Goal: Navigation & Orientation: Find specific page/section

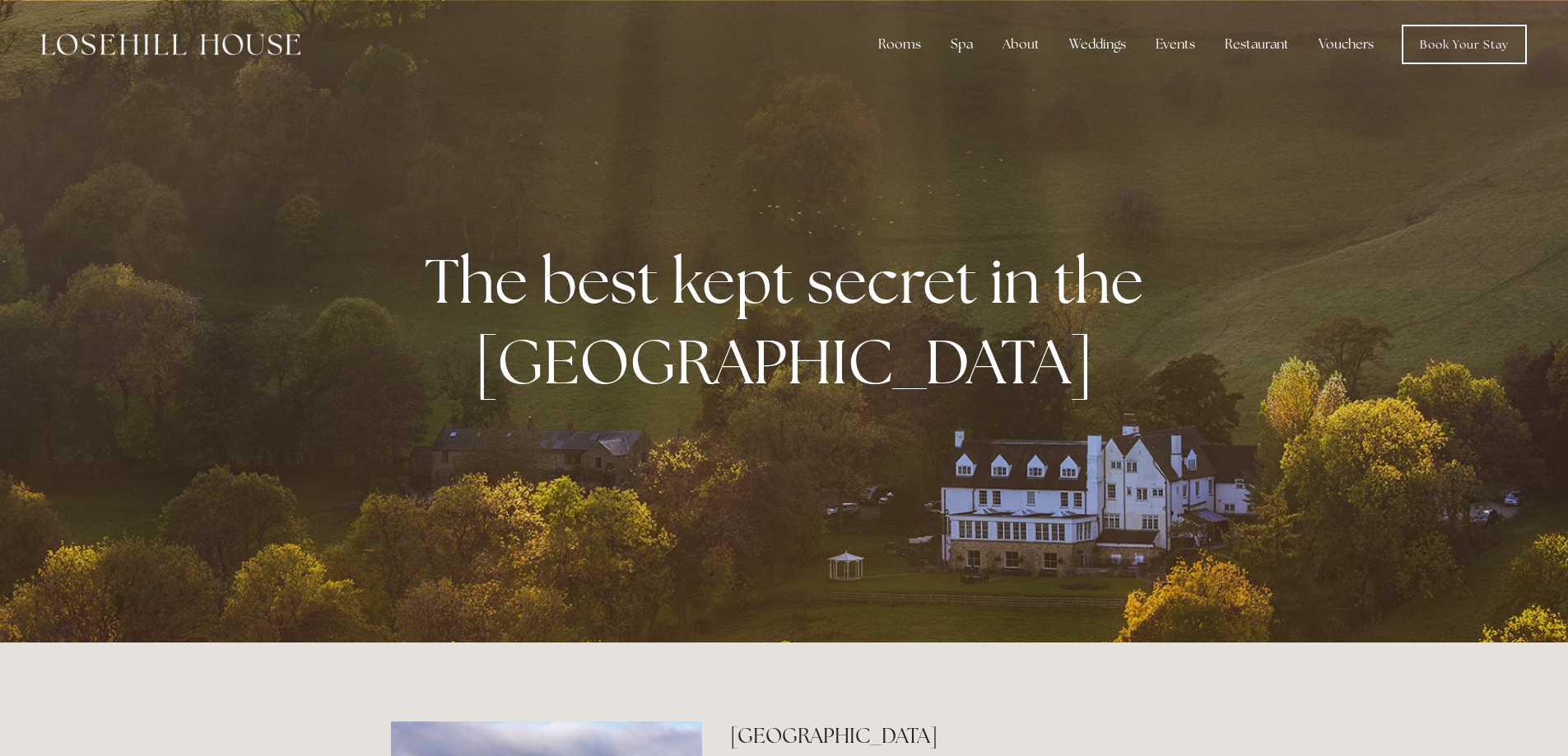
scroll to position [662, 0]
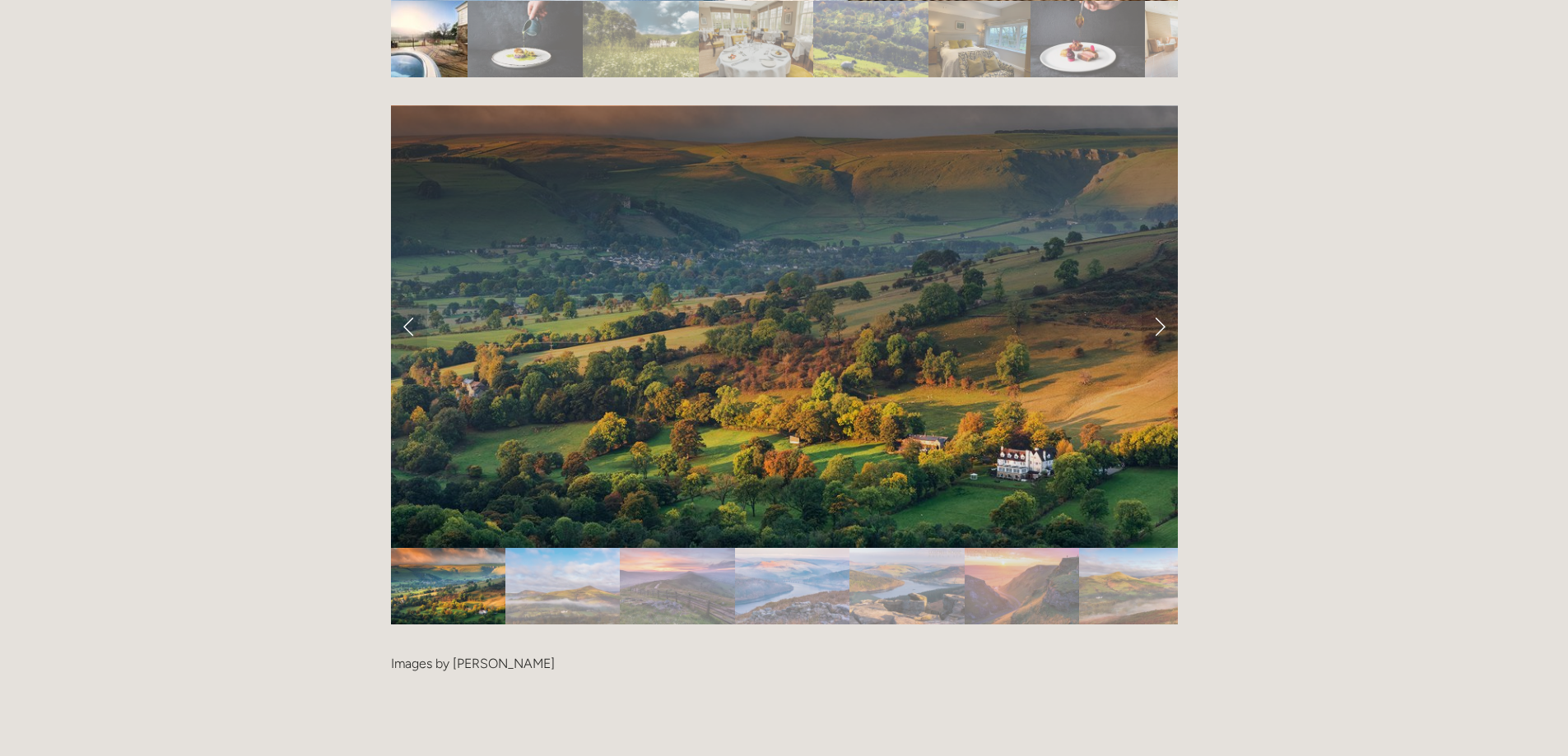
scroll to position [3295, 0]
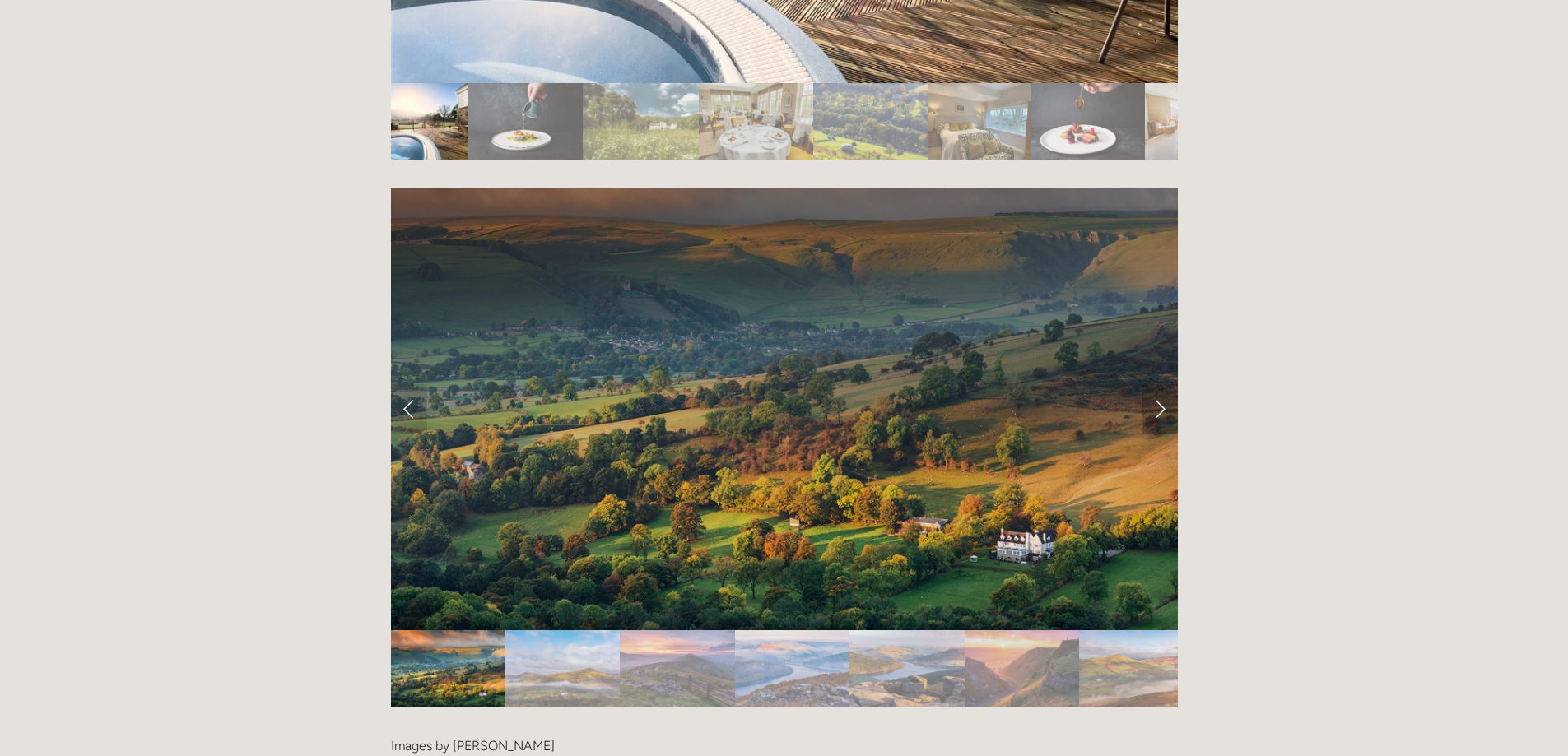
click at [1156, 384] on link "Next Slide" at bounding box center [1159, 408] width 36 height 49
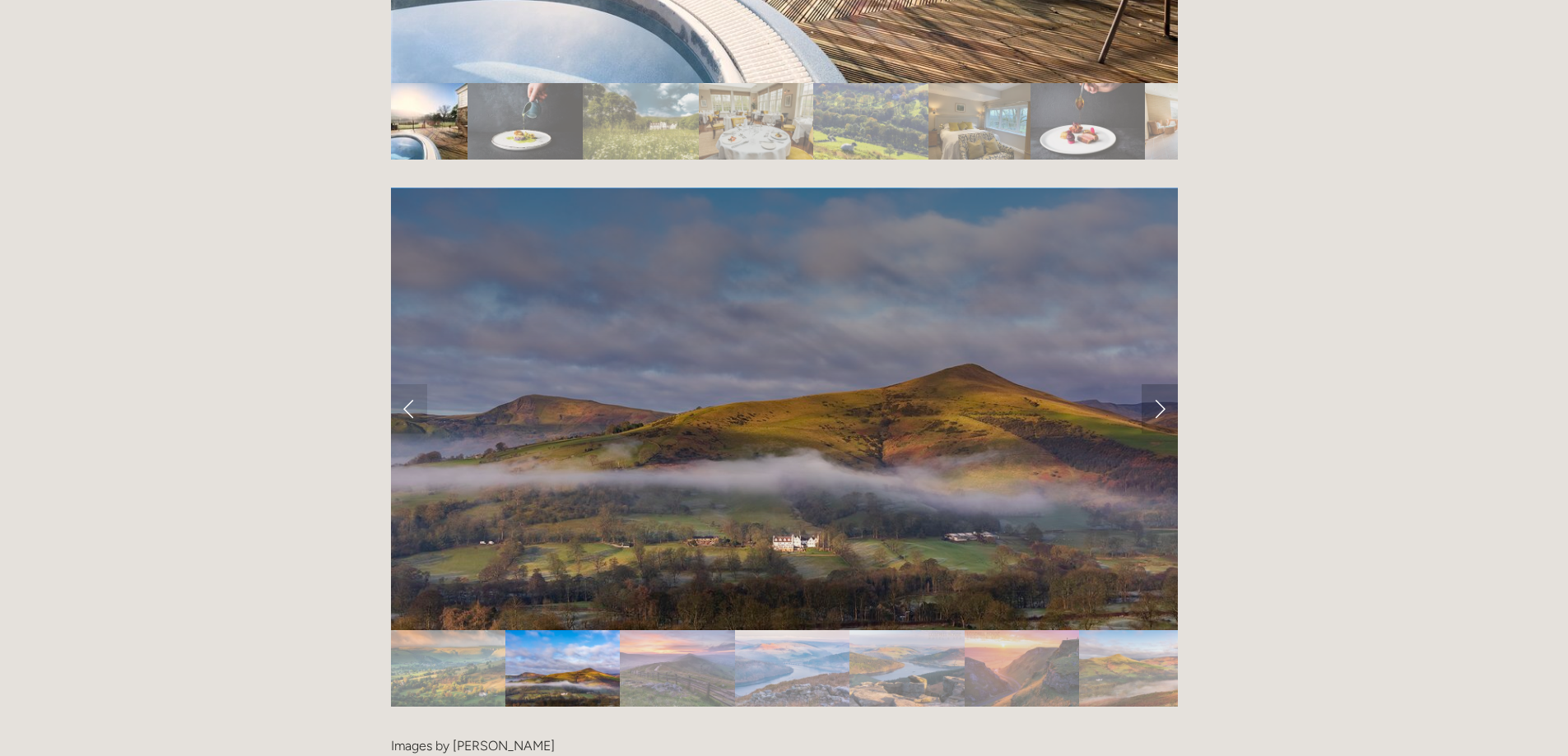
click at [1156, 384] on link "Next Slide" at bounding box center [1159, 408] width 36 height 49
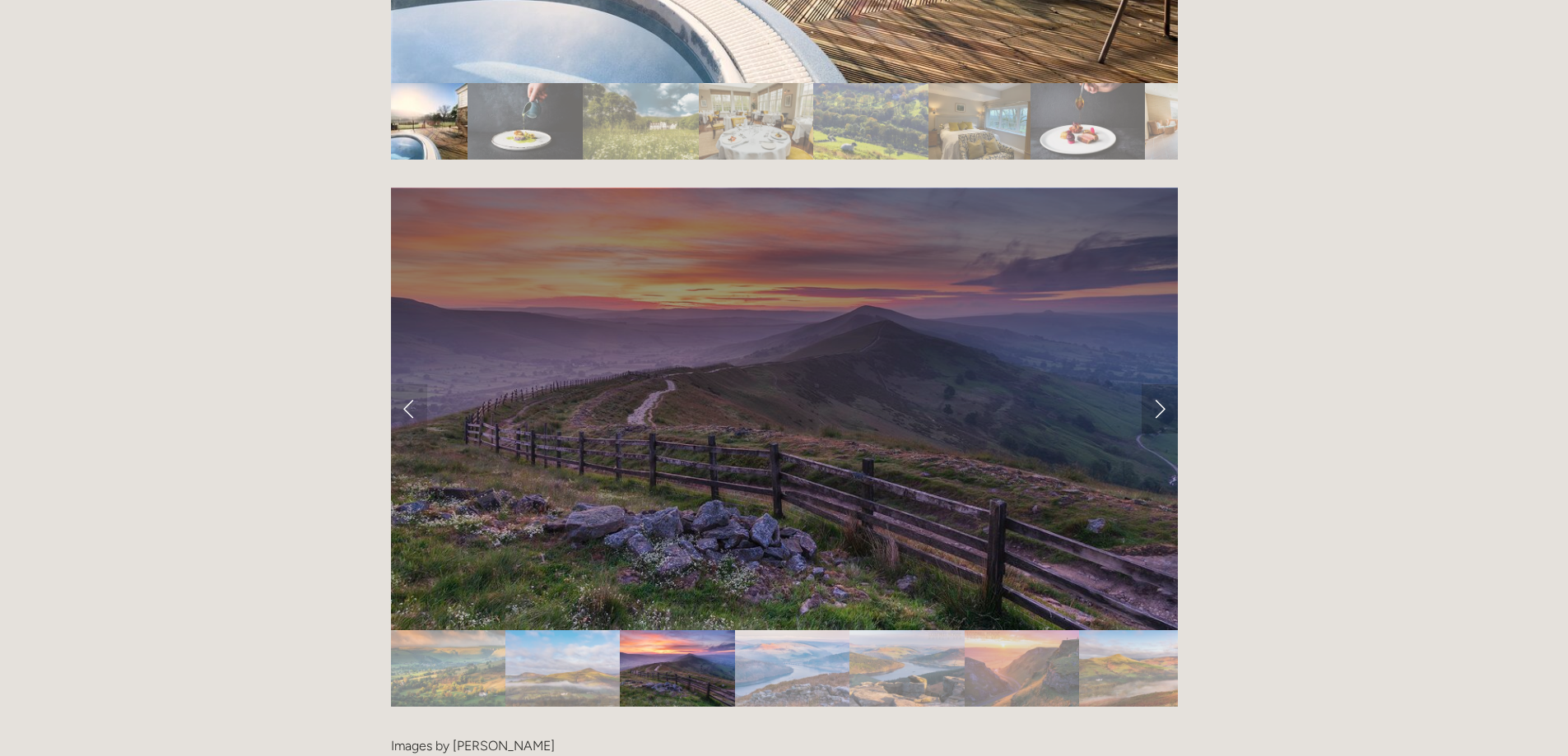
click at [1156, 384] on link "Next Slide" at bounding box center [1159, 408] width 36 height 49
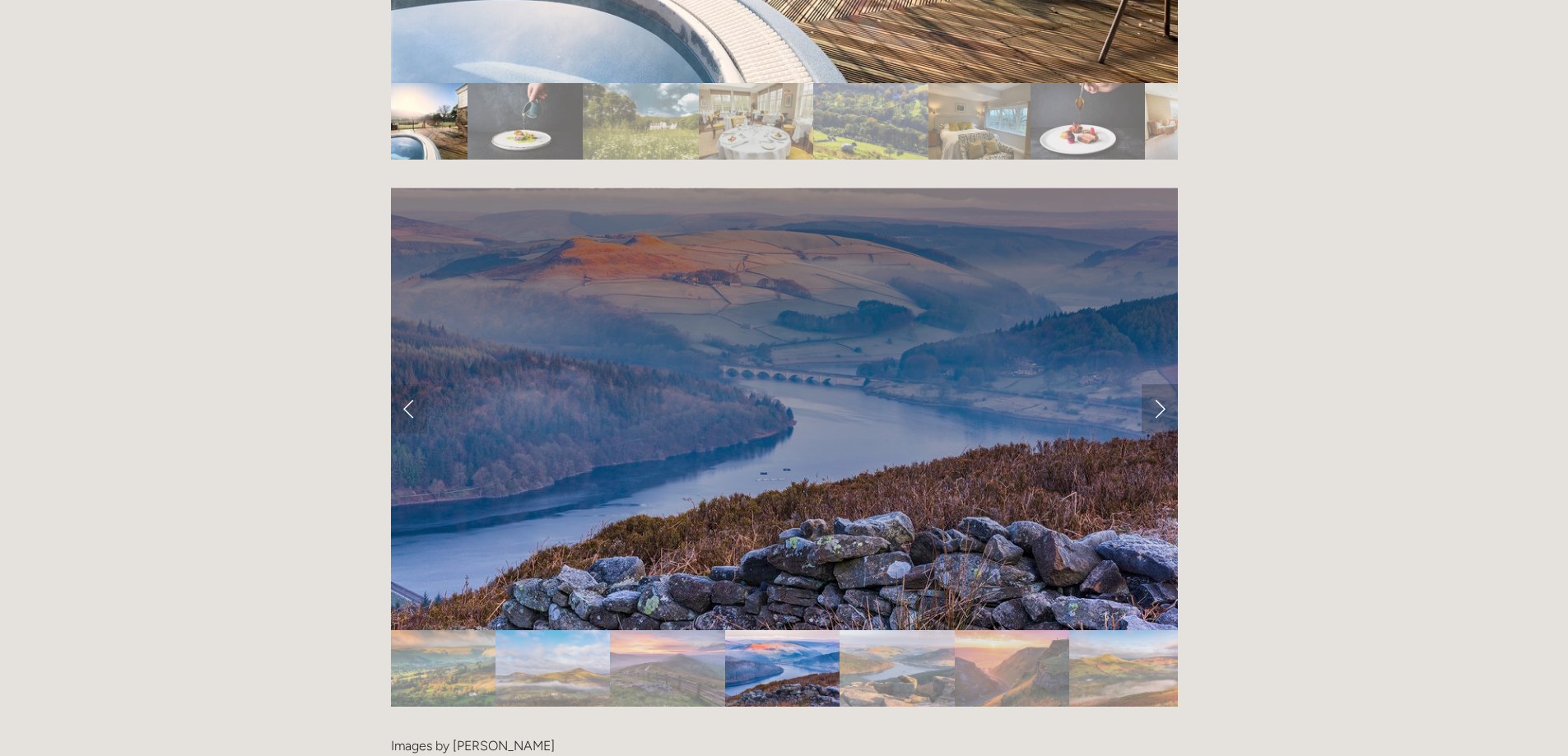
click at [1156, 384] on link "Next Slide" at bounding box center [1159, 408] width 36 height 49
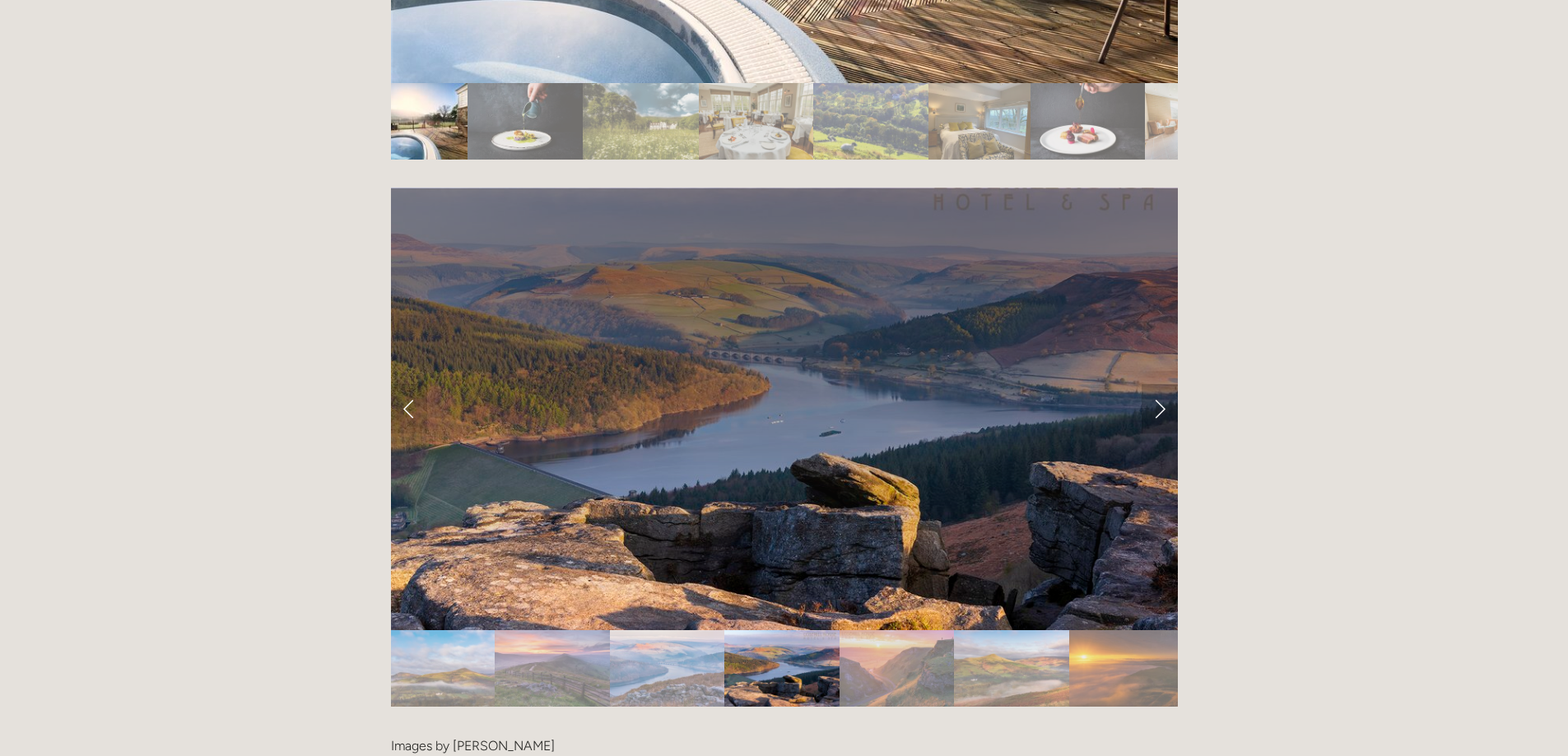
click at [1156, 384] on link "Next Slide" at bounding box center [1159, 408] width 36 height 49
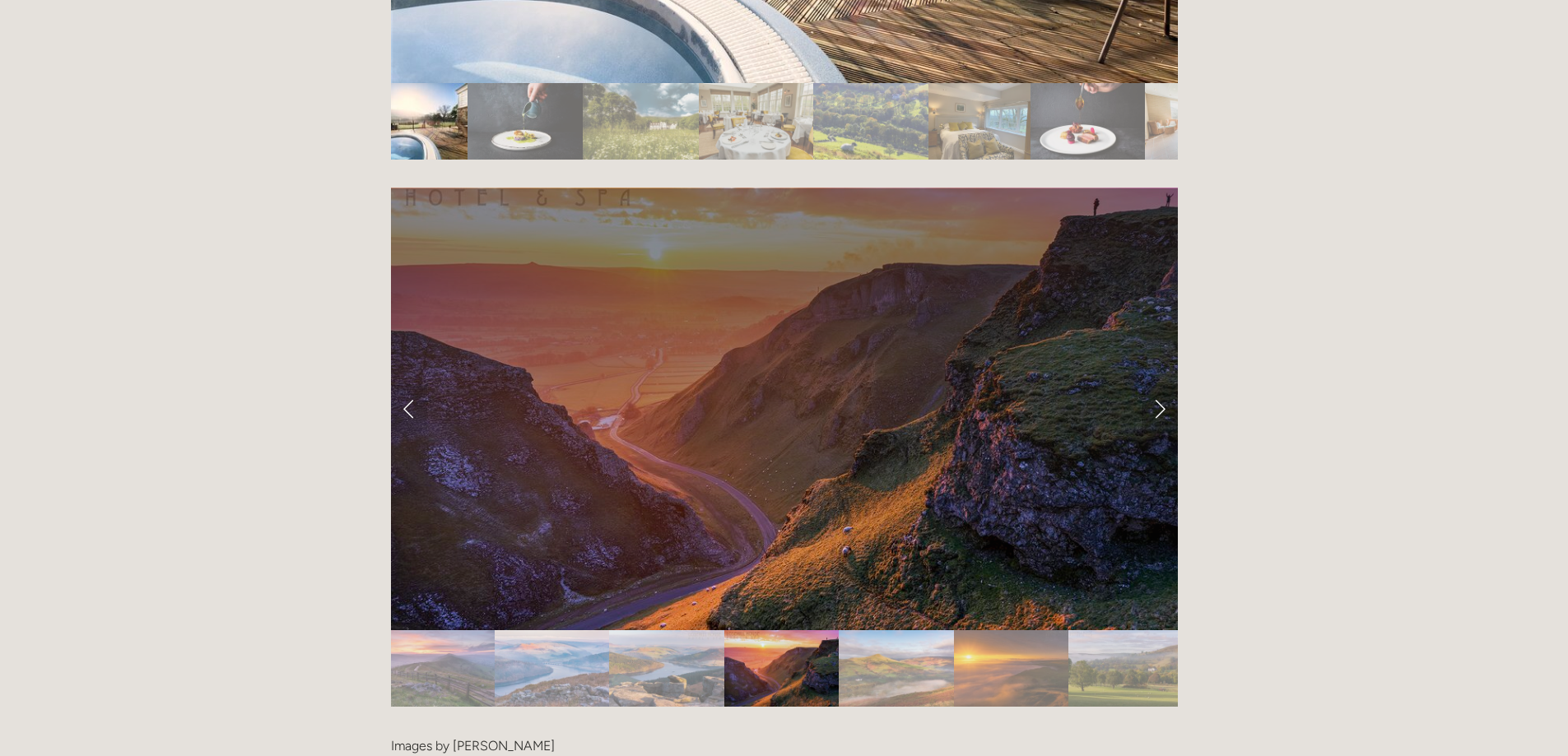
click at [1160, 384] on link "Next Slide" at bounding box center [1159, 408] width 36 height 49
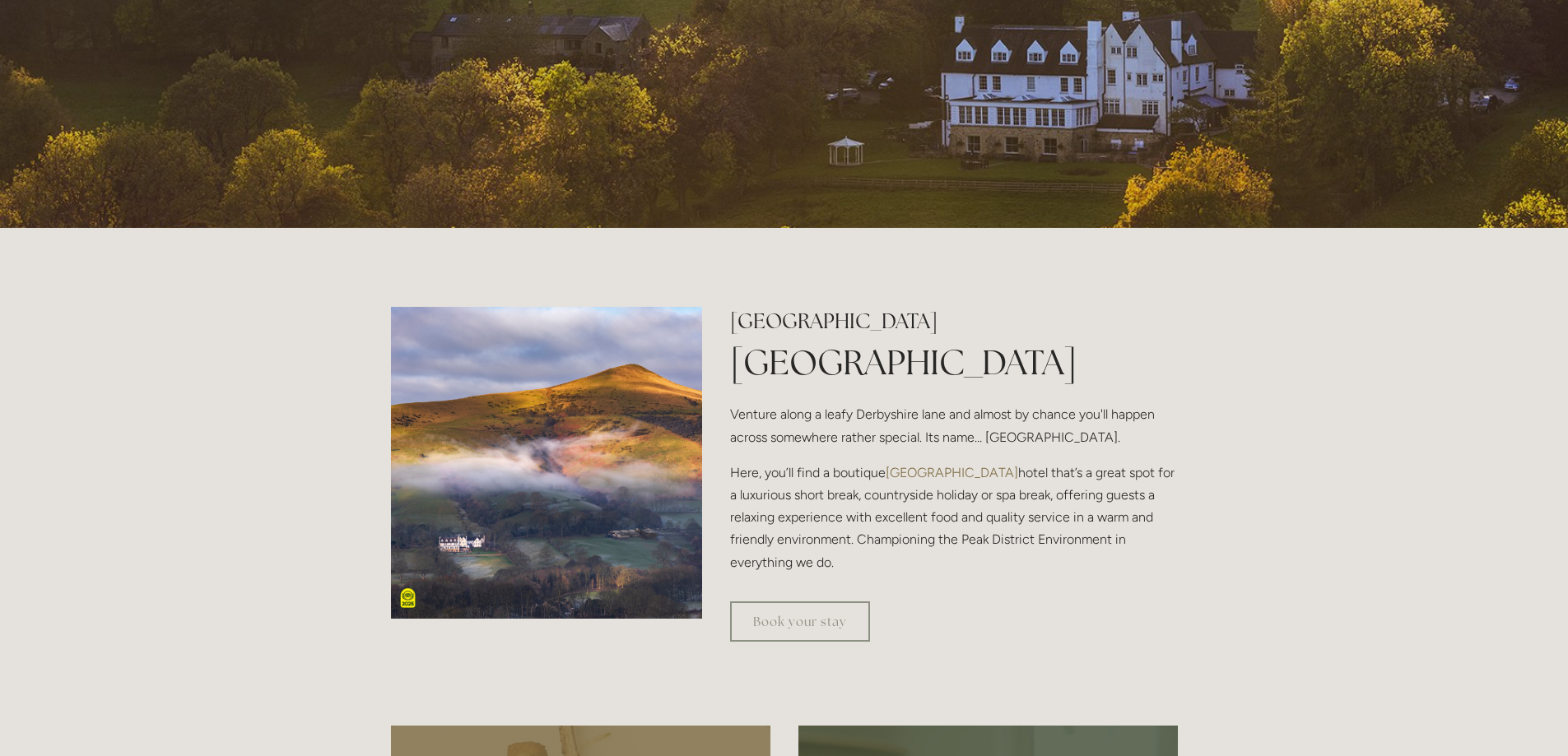
scroll to position [0, 0]
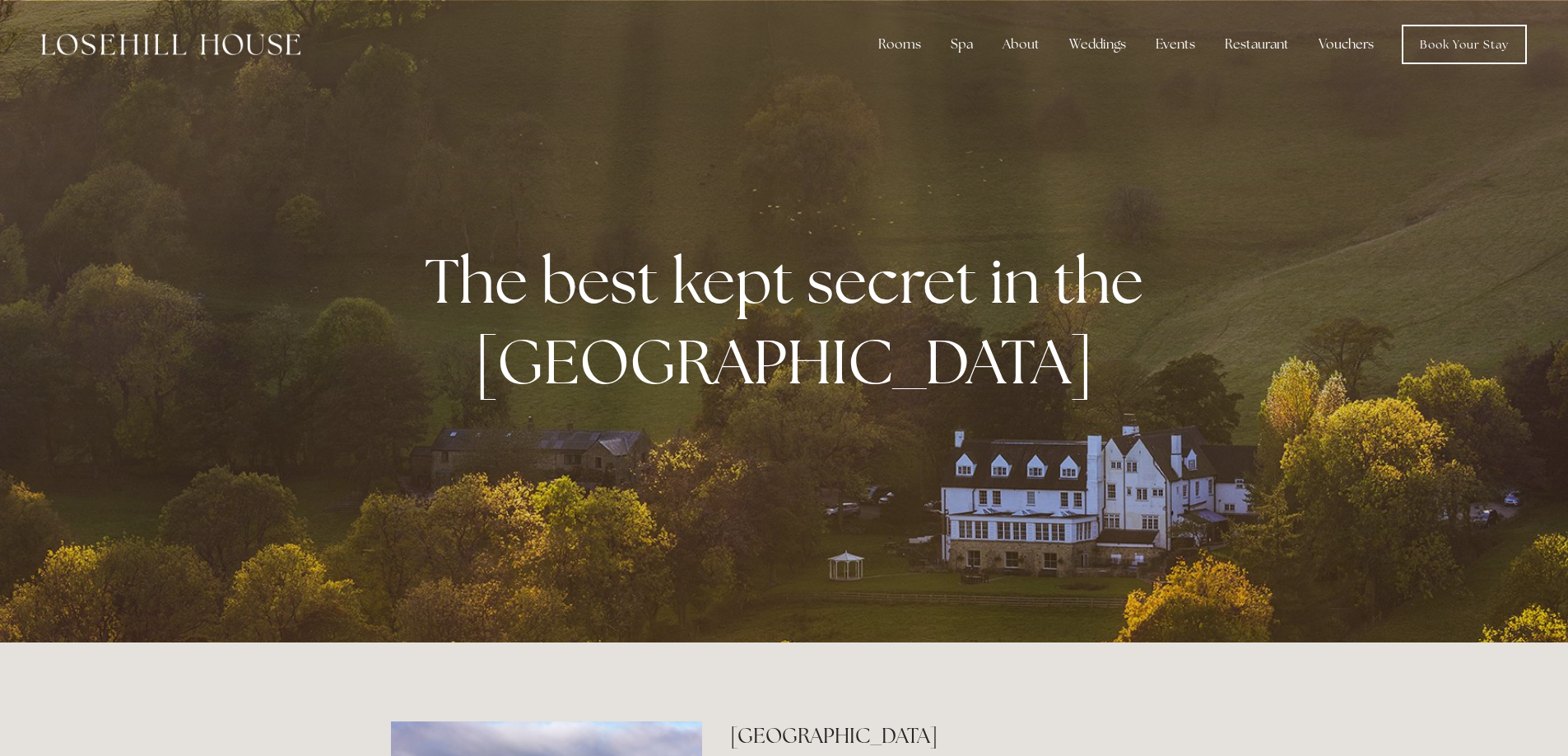
click at [1325, 47] on link "Vouchers" at bounding box center [1345, 45] width 82 height 33
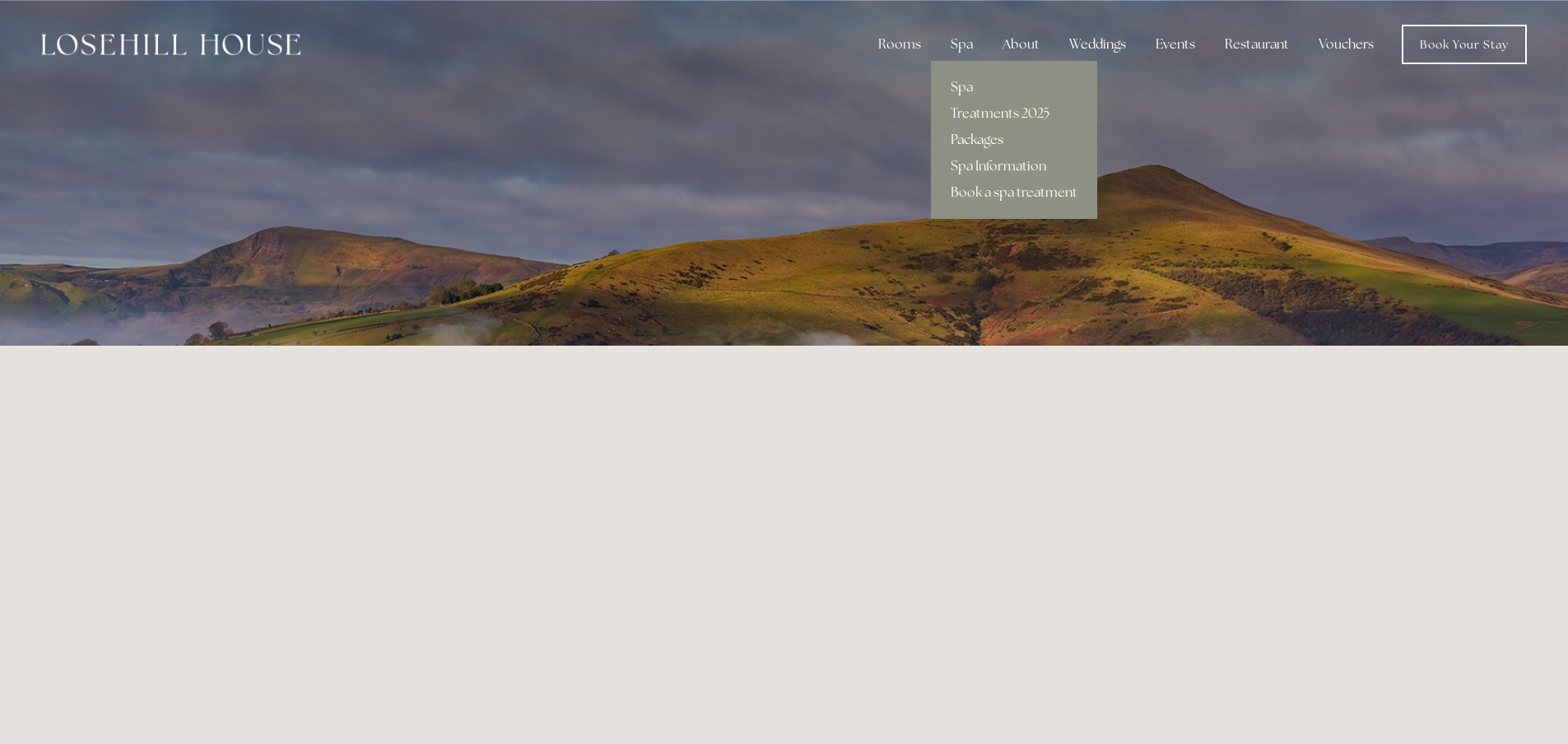
click at [979, 142] on link "Packages" at bounding box center [1013, 140] width 166 height 27
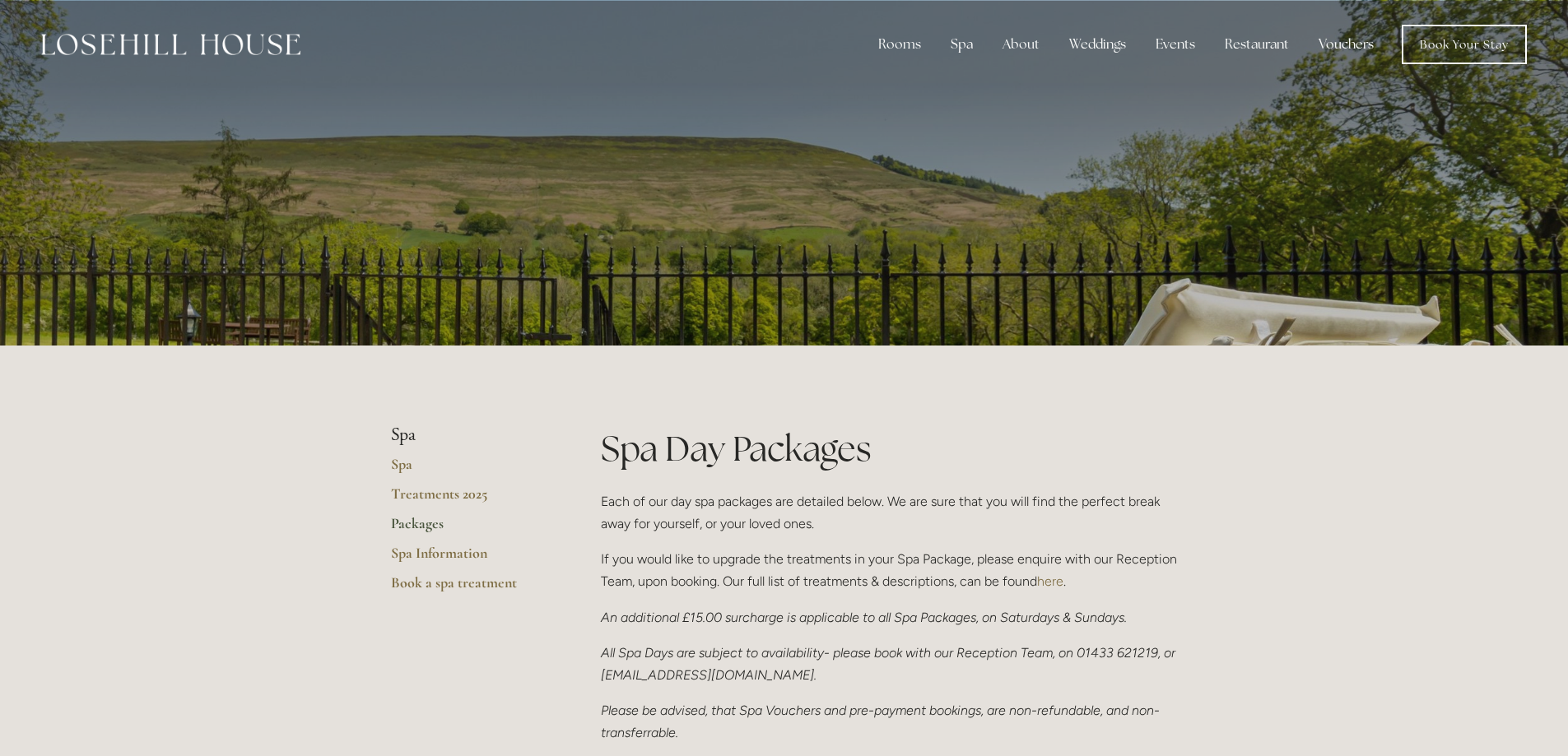
click at [1110, 553] on p "If you would like to upgrade the treatments in your Spa Package, please enquire…" at bounding box center [888, 570] width 577 height 45
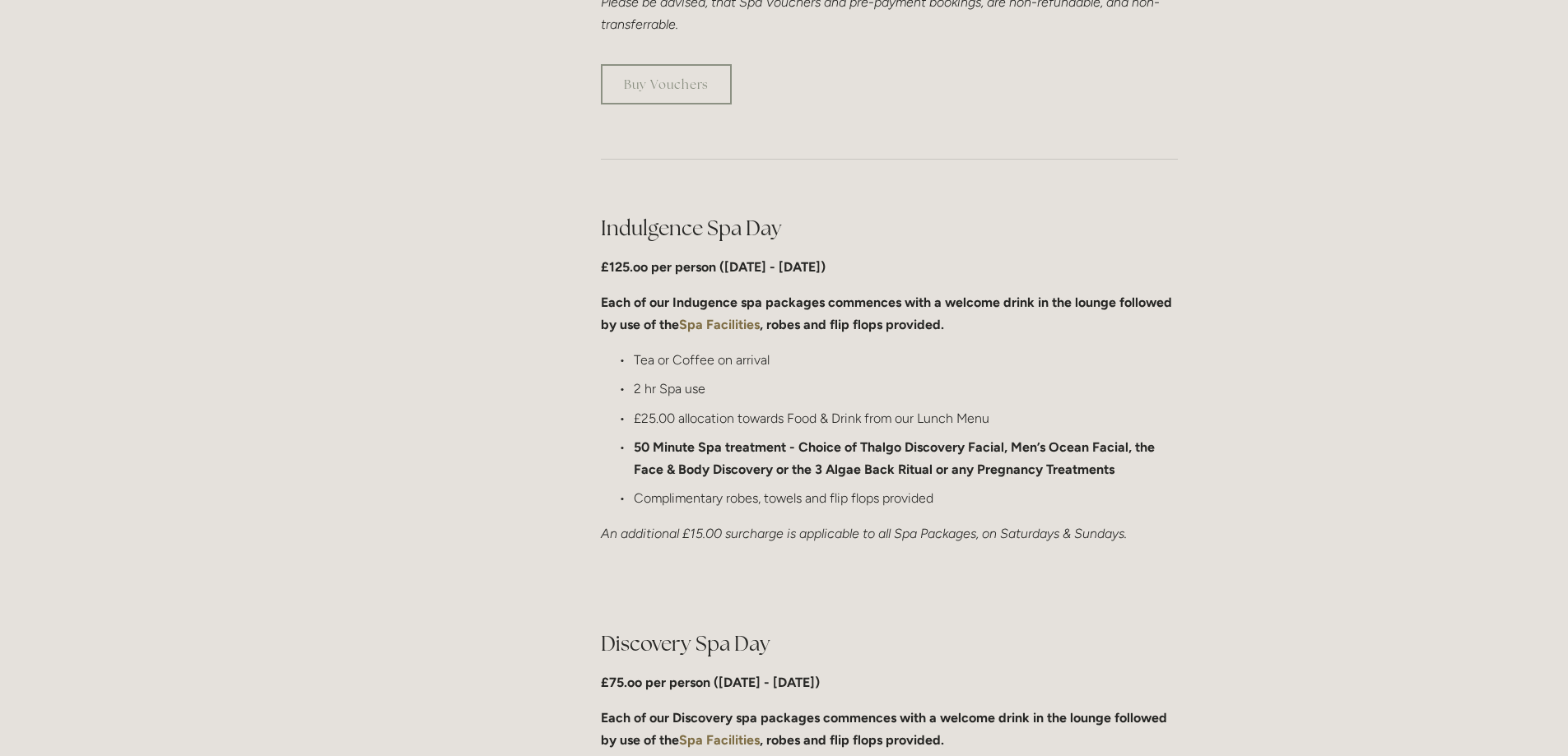
scroll to position [741, 0]
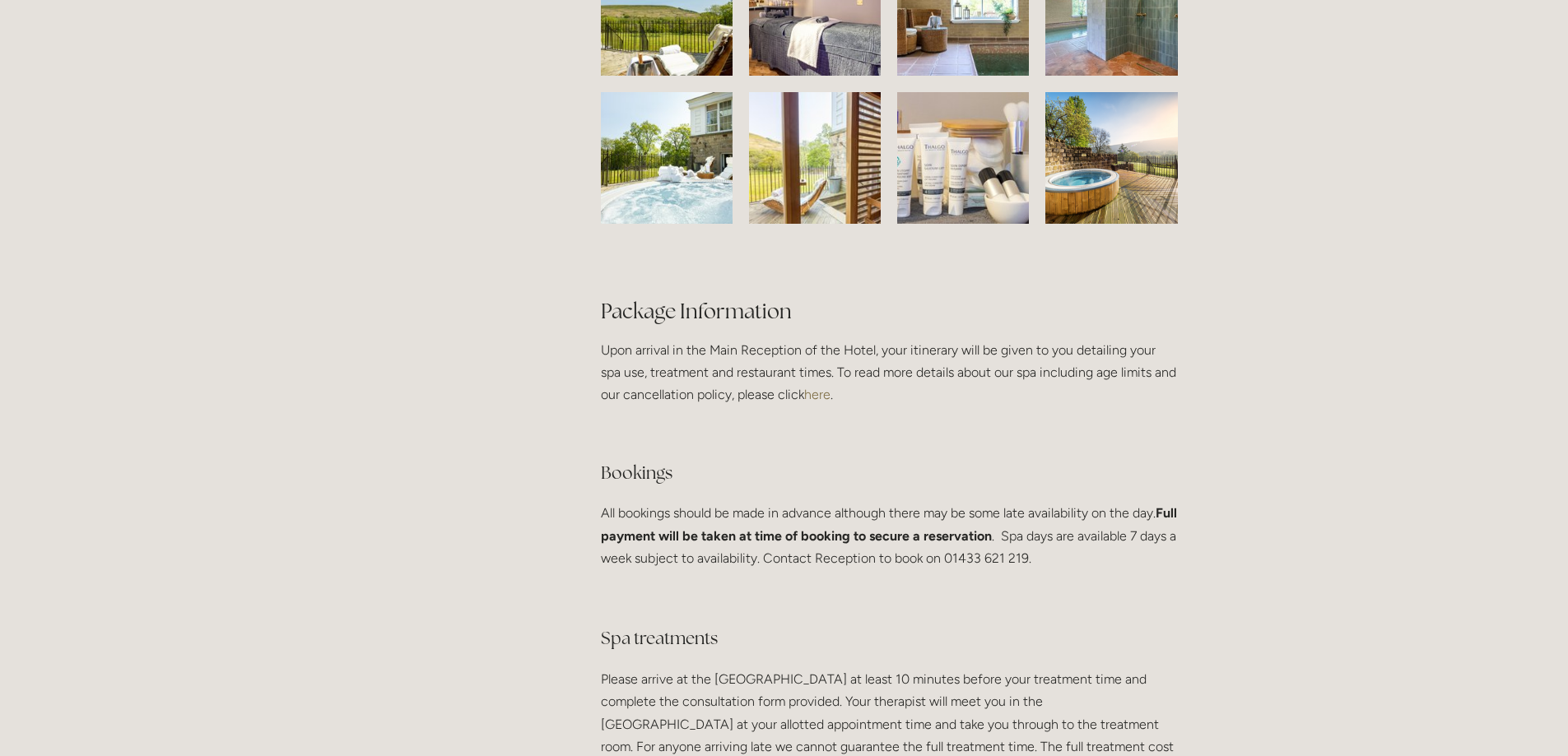
scroll to position [2847, 0]
